Goal: Task Accomplishment & Management: Use online tool/utility

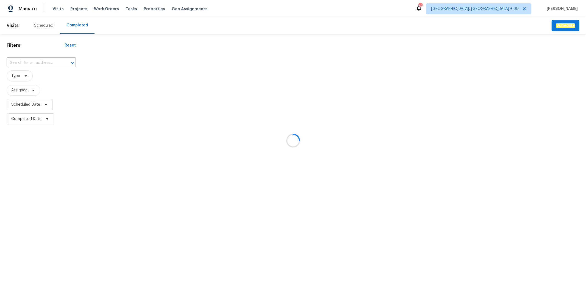
click at [46, 59] on div at bounding box center [293, 140] width 586 height 281
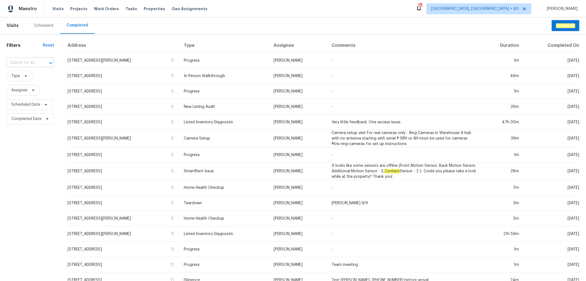
click at [18, 59] on input "text" at bounding box center [23, 63] width 32 height 9
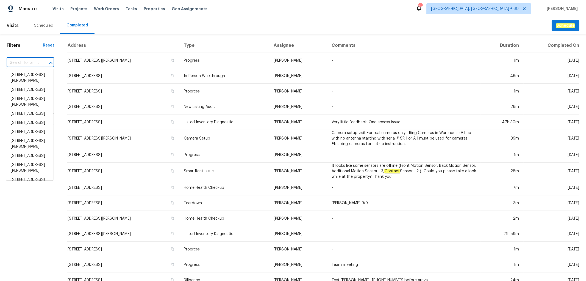
paste input "[STREET_ADDRESS]"
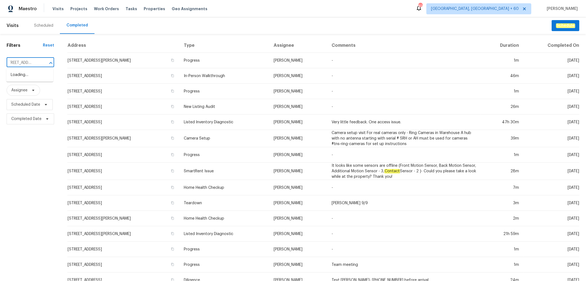
type input "[STREET_ADDRESS]"
click at [32, 79] on li "[STREET_ADDRESS]" at bounding box center [29, 74] width 47 height 9
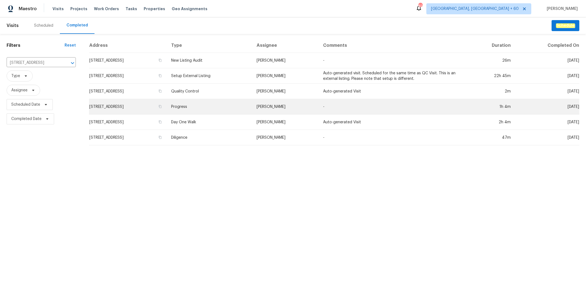
click at [240, 114] on td "Progress" at bounding box center [209, 106] width 85 height 15
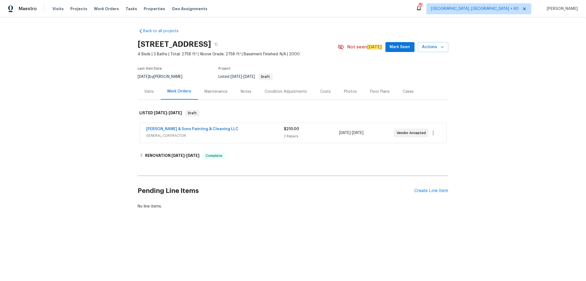
click at [348, 92] on div "Photos" at bounding box center [350, 91] width 13 height 5
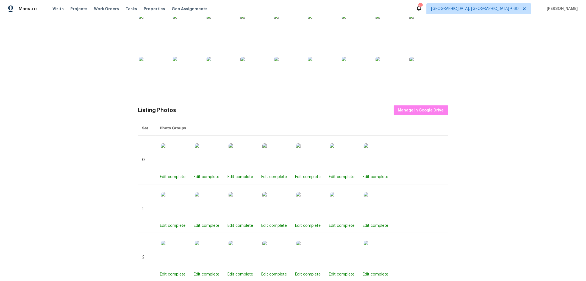
scroll to position [275, 0]
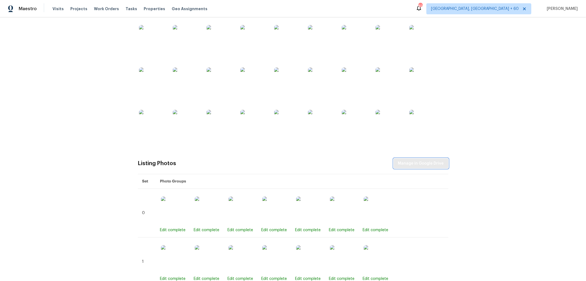
click at [426, 164] on span "Manage in Google Drive" at bounding box center [421, 163] width 46 height 7
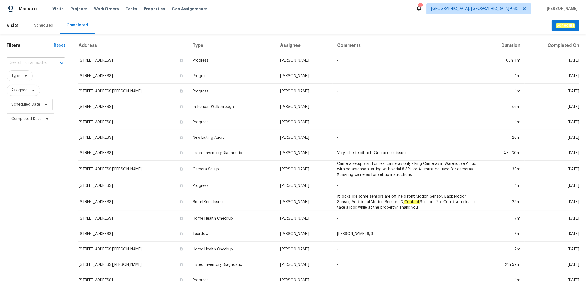
click at [27, 60] on input "text" at bounding box center [28, 63] width 43 height 9
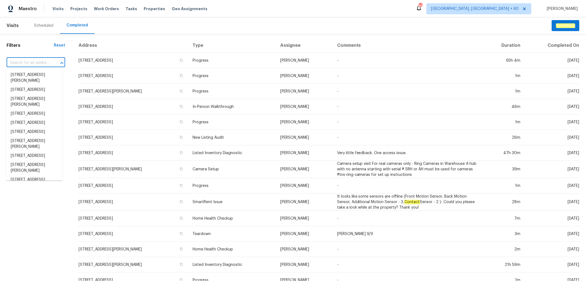
paste input "1734 Brookside Lay Cir, Norcross, GA 30093"
type input "1734 Brookside Lay Cir, Norcross, GA 30093"
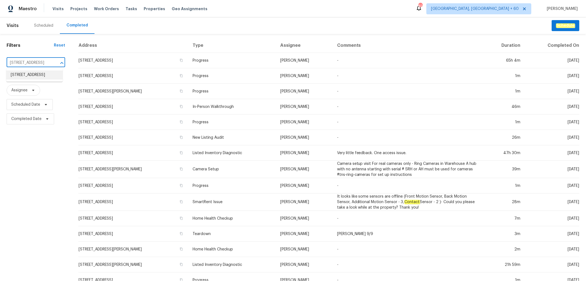
click at [45, 79] on li "1734 Brookside Lay Cir, Norcross, GA 30093" at bounding box center [34, 74] width 56 height 9
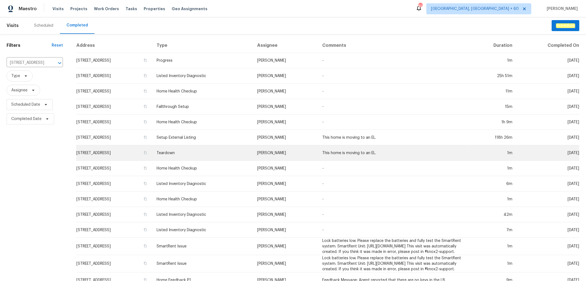
click at [217, 157] on td "Teardown" at bounding box center [202, 152] width 101 height 15
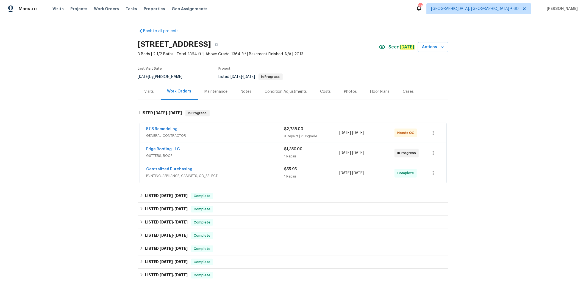
click at [345, 93] on div "Photos" at bounding box center [350, 91] width 13 height 5
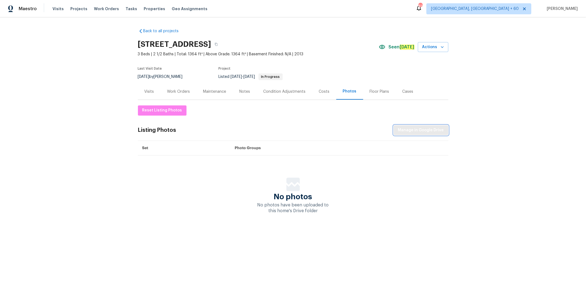
click at [416, 132] on span "Manage in Google Drive" at bounding box center [421, 130] width 46 height 7
click at [438, 43] on button "Actions" at bounding box center [433, 47] width 31 height 10
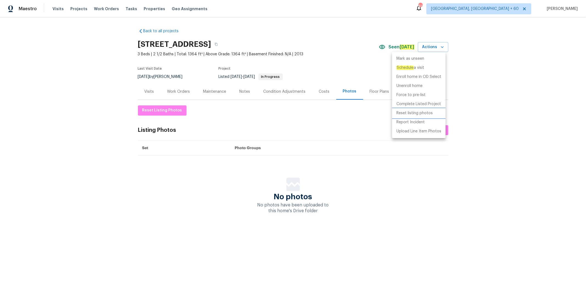
click at [422, 114] on p "Reset listing photos" at bounding box center [415, 113] width 36 height 6
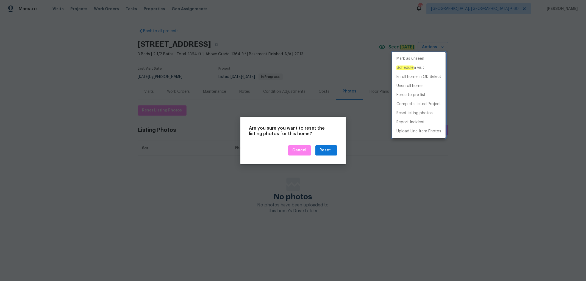
click at [326, 152] on div at bounding box center [293, 140] width 586 height 281
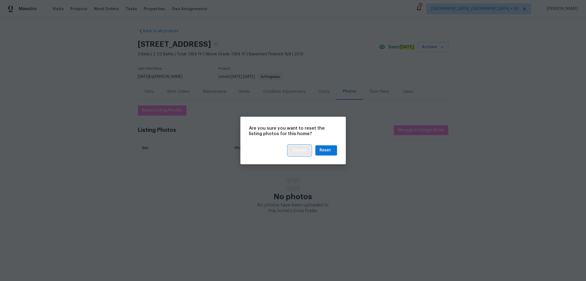
click at [294, 151] on button "Cancel" at bounding box center [299, 150] width 23 height 10
